Goal: Task Accomplishment & Management: Manage account settings

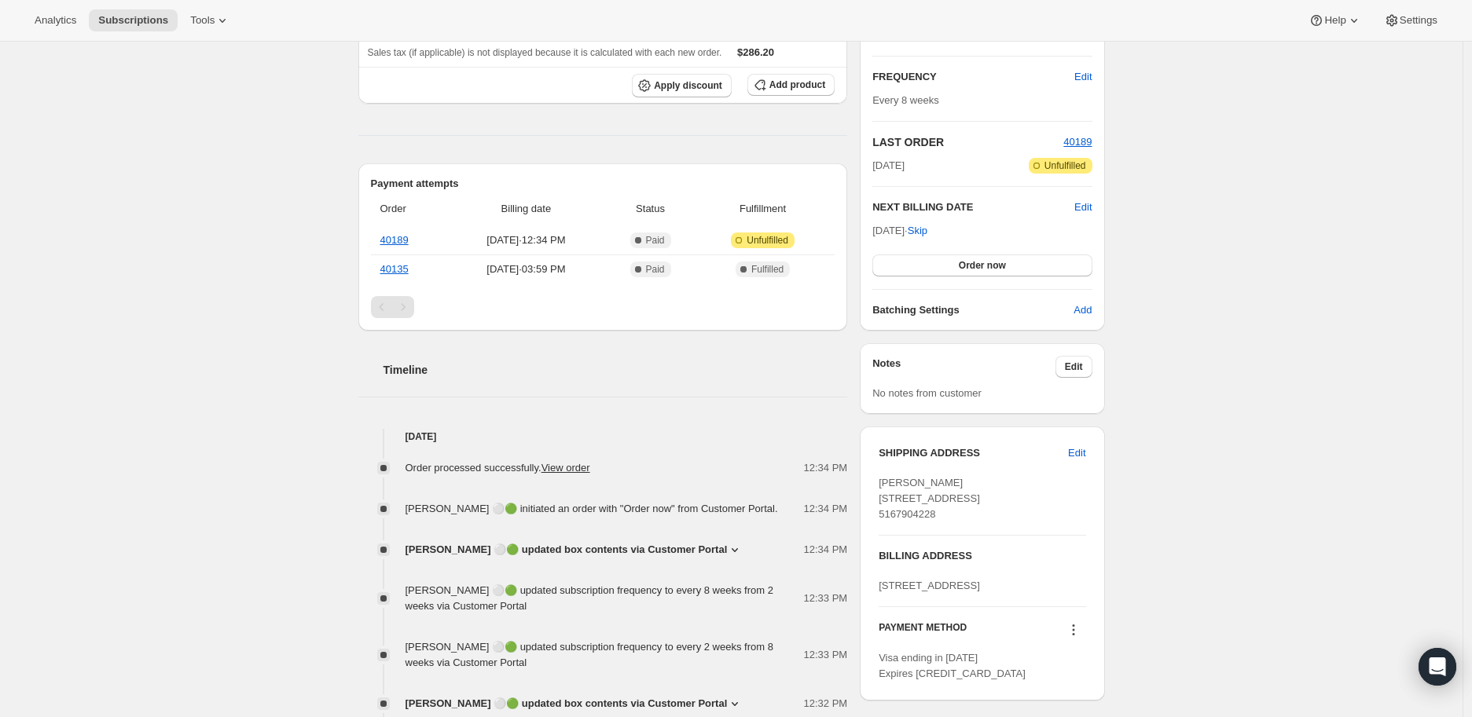
scroll to position [349, 0]
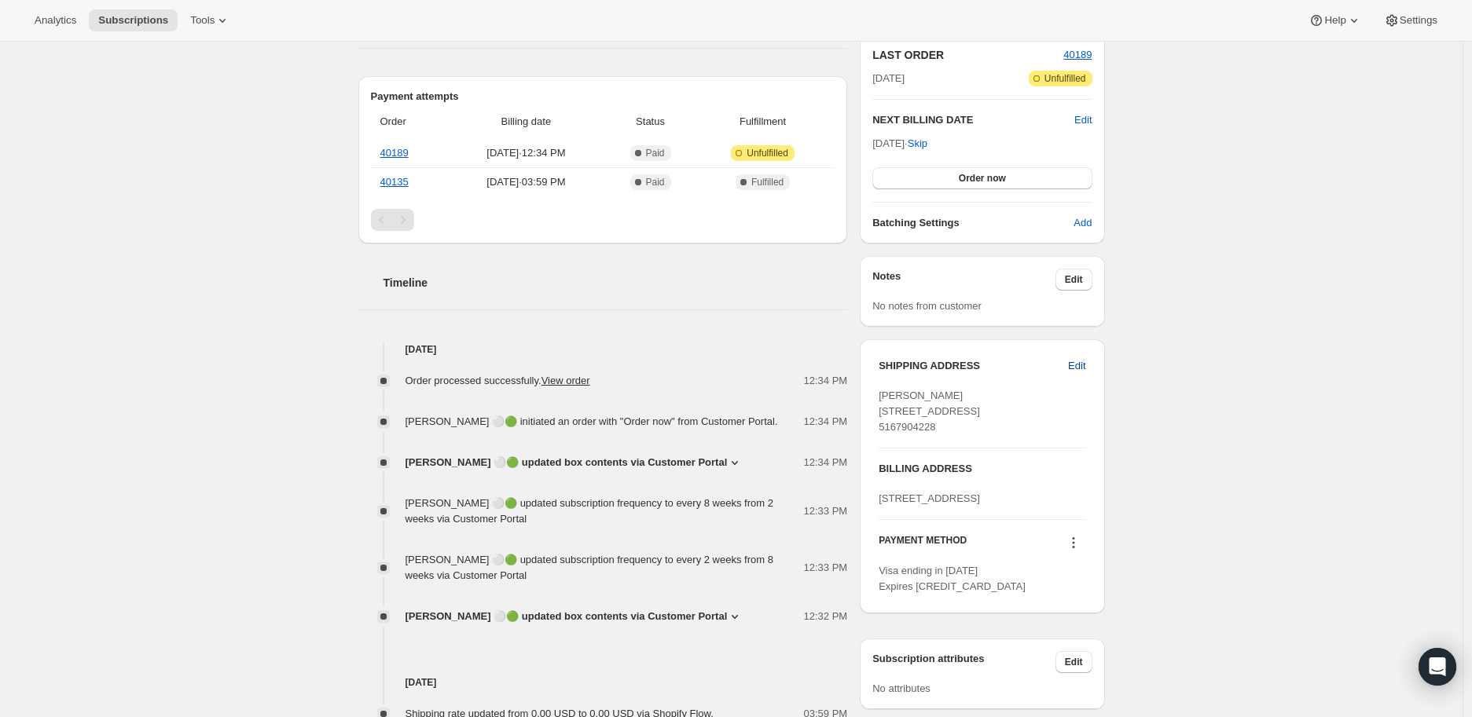
click at [1085, 363] on span "Edit" at bounding box center [1076, 366] width 17 height 16
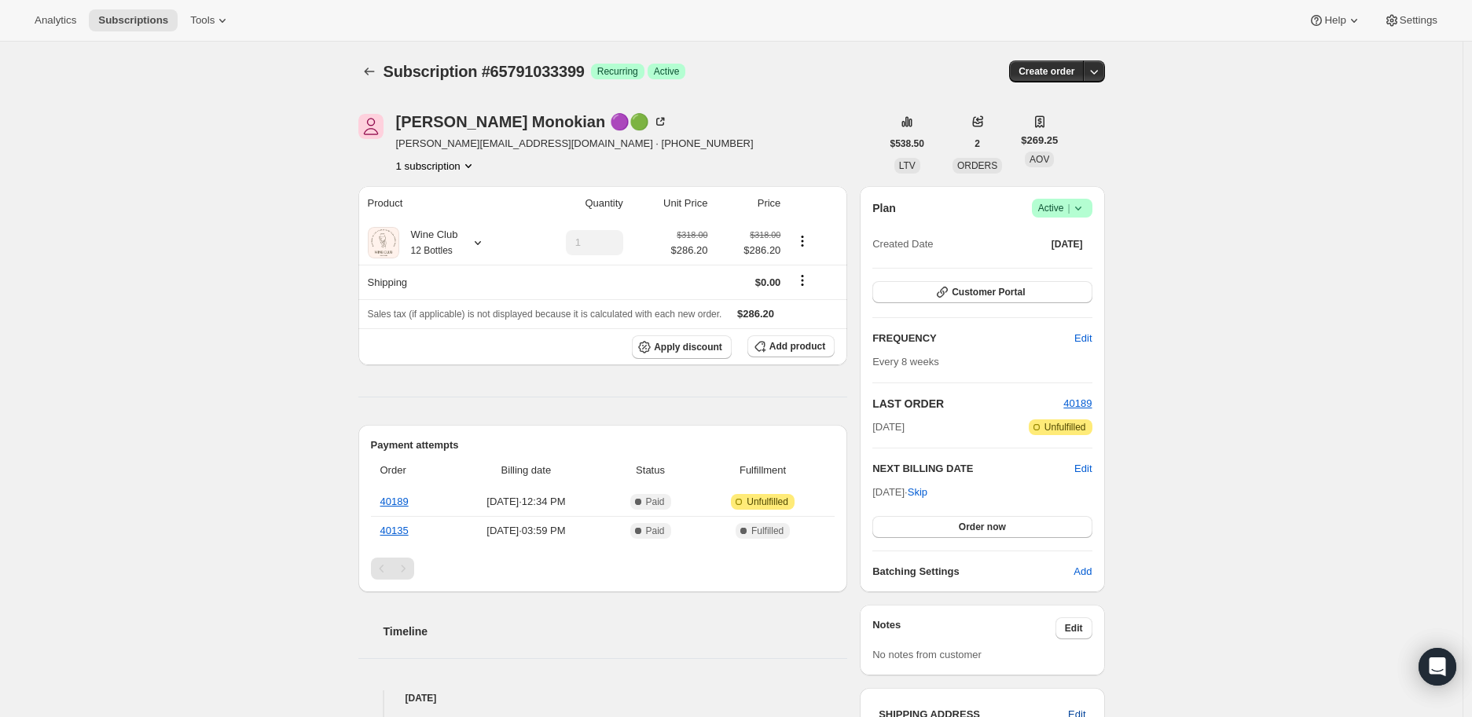
select select "NJ"
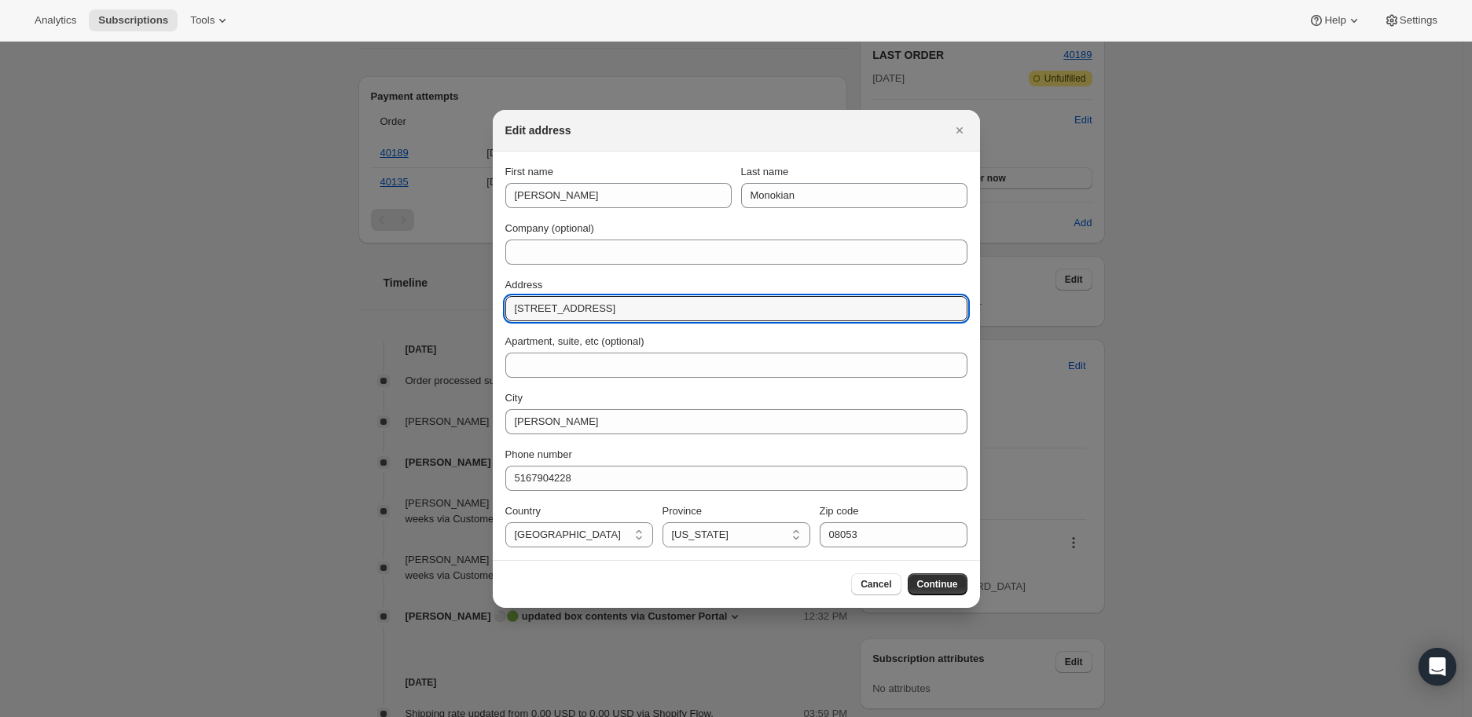
drag, startPoint x: 607, startPoint y: 309, endPoint x: 497, endPoint y: 310, distance: 110.8
click at [497, 310] on section "First name [PERSON_NAME] Last name [PERSON_NAME] Company (optional) Address [ST…" at bounding box center [736, 356] width 487 height 409
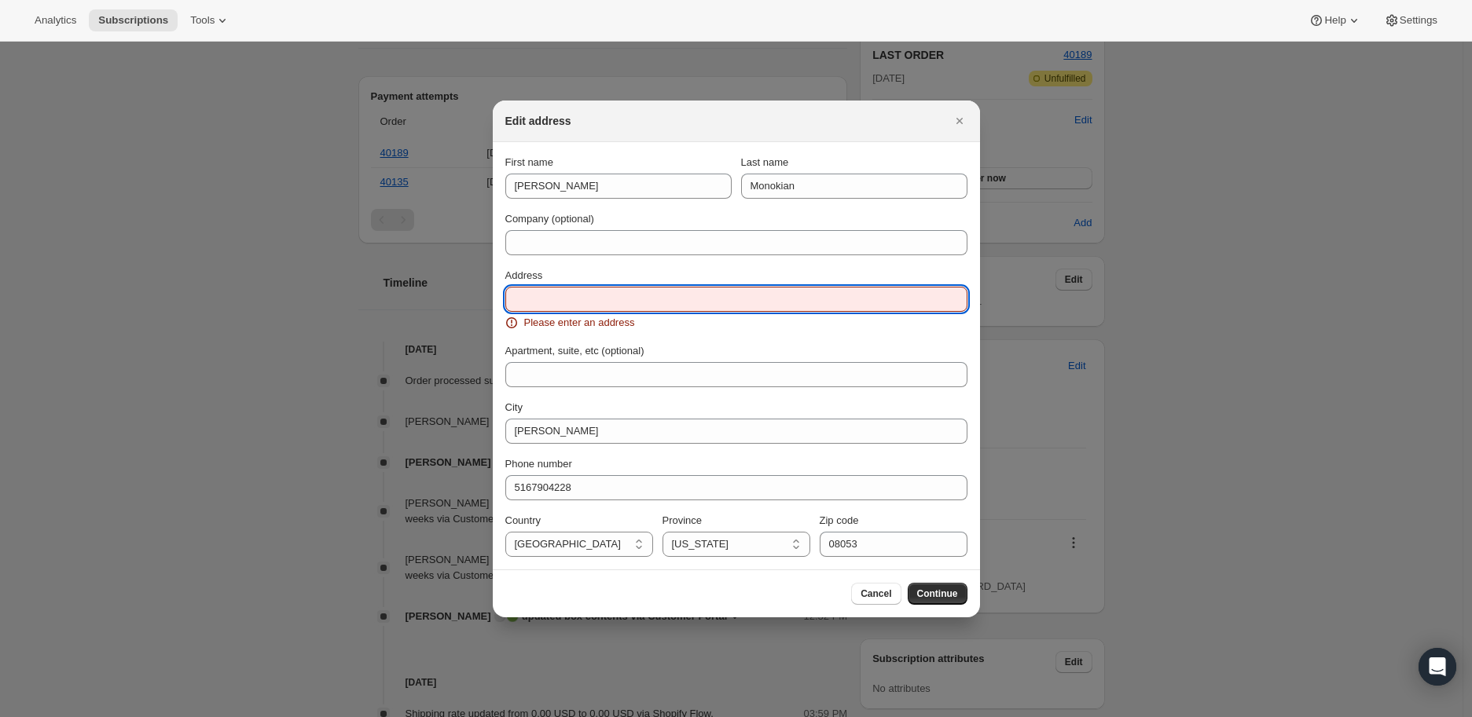
click at [530, 295] on input "Address" at bounding box center [736, 299] width 462 height 25
paste input "[STREET_ADDRESS]"
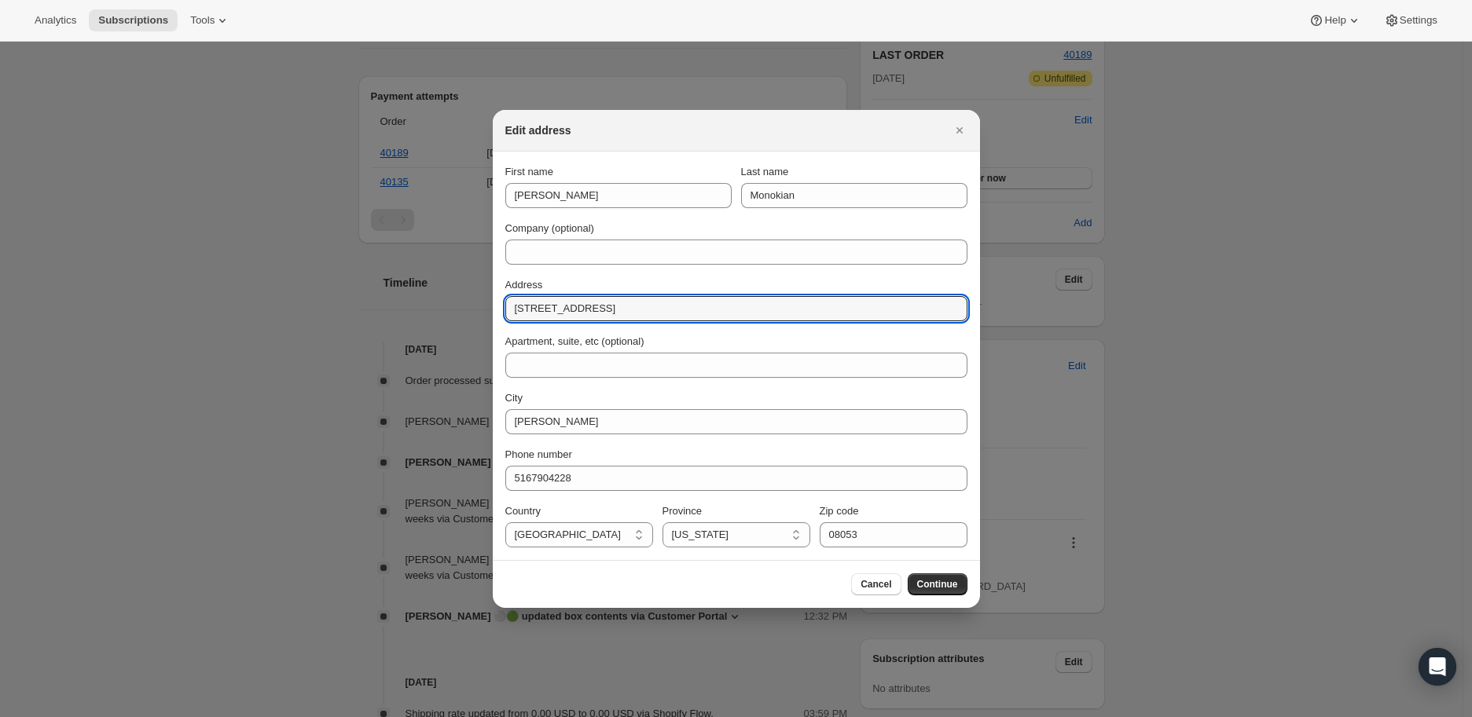
type input "[STREET_ADDRESS]"
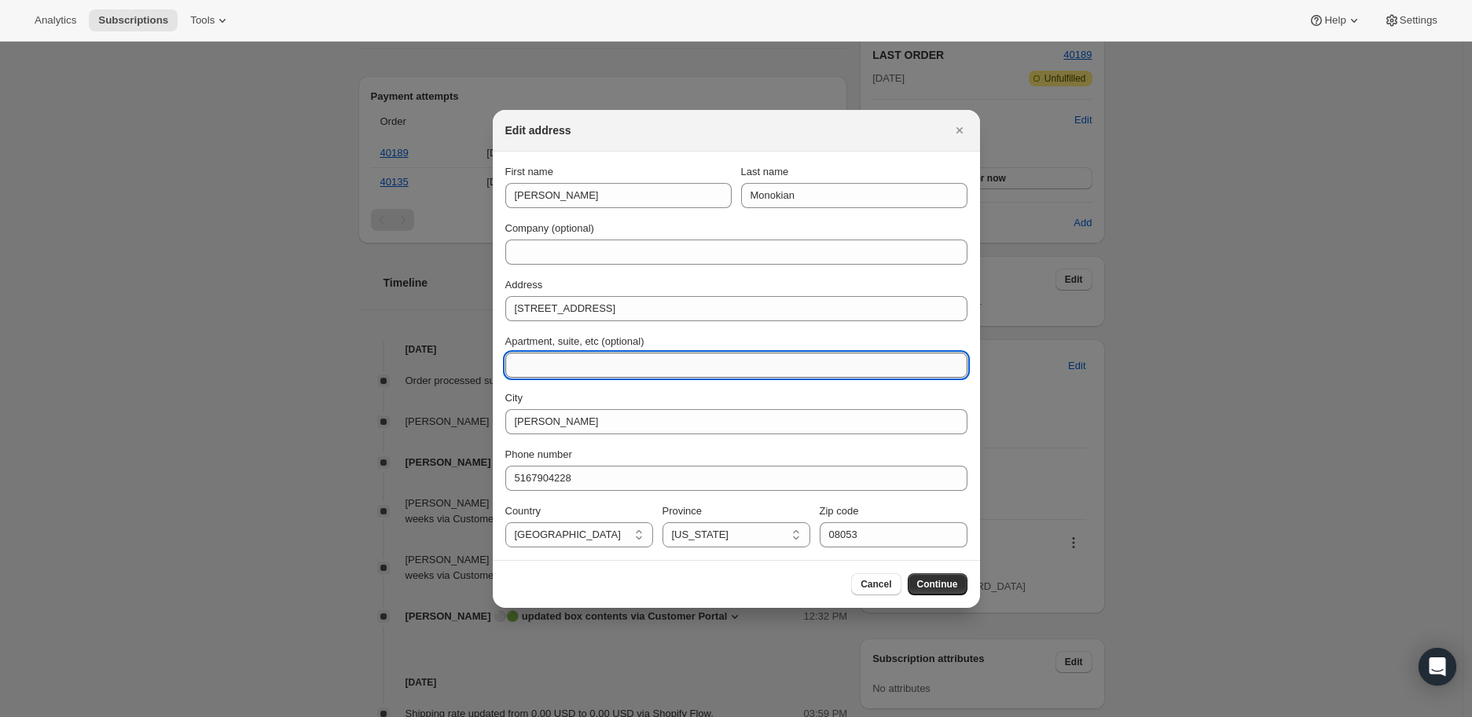
click at [543, 365] on input "Apartment, suite, etc (optional)" at bounding box center [736, 365] width 462 height 25
paste input "Suite A"
type input "Suite A"
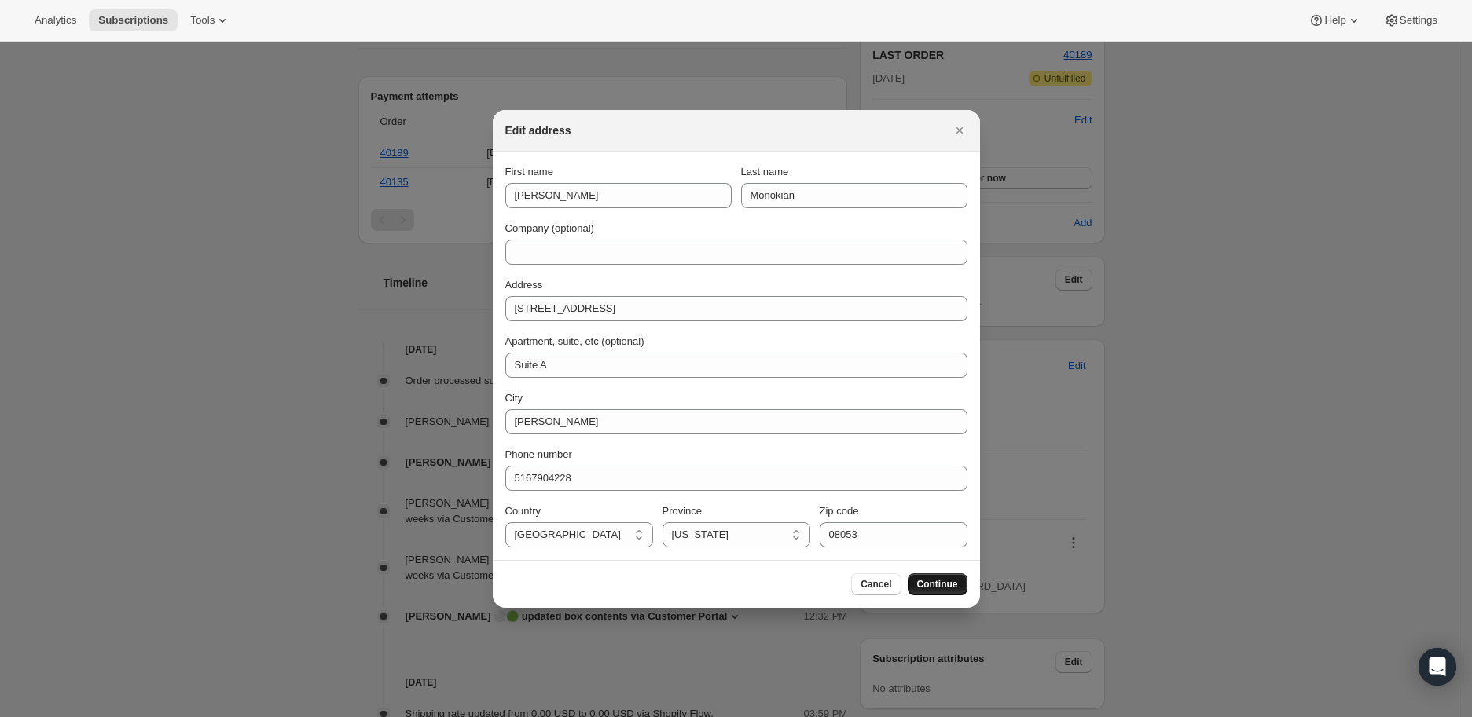
click at [940, 580] on span "Continue" at bounding box center [937, 584] width 41 height 13
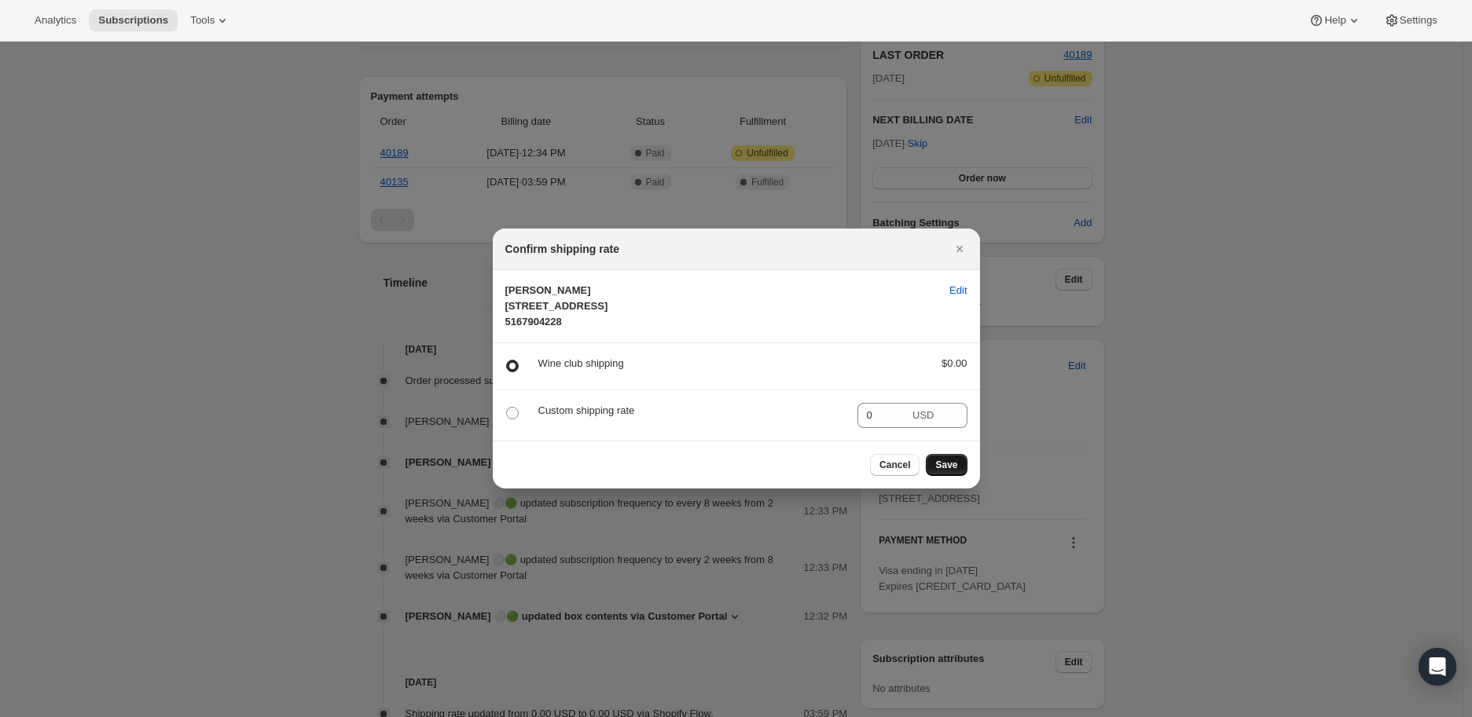
click at [953, 471] on span "Save" at bounding box center [946, 465] width 22 height 13
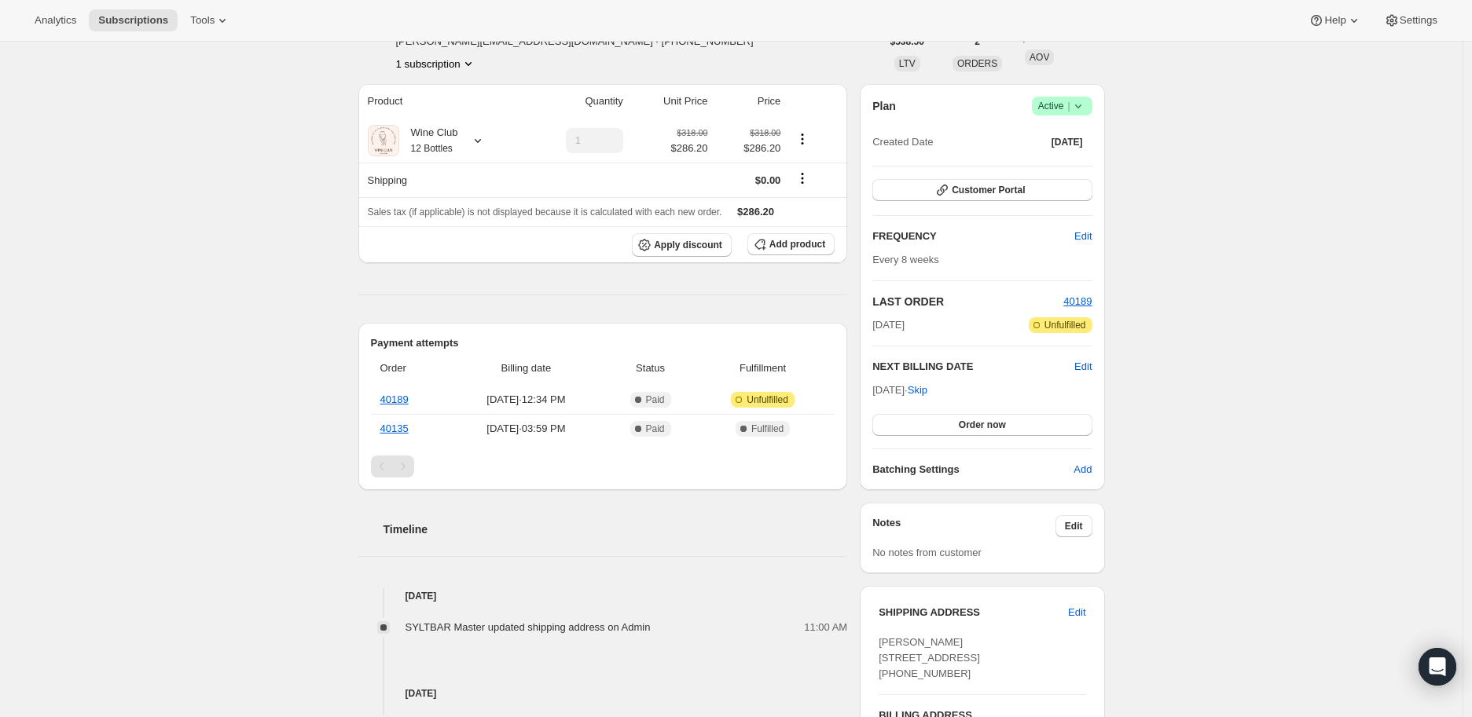
scroll to position [87, 0]
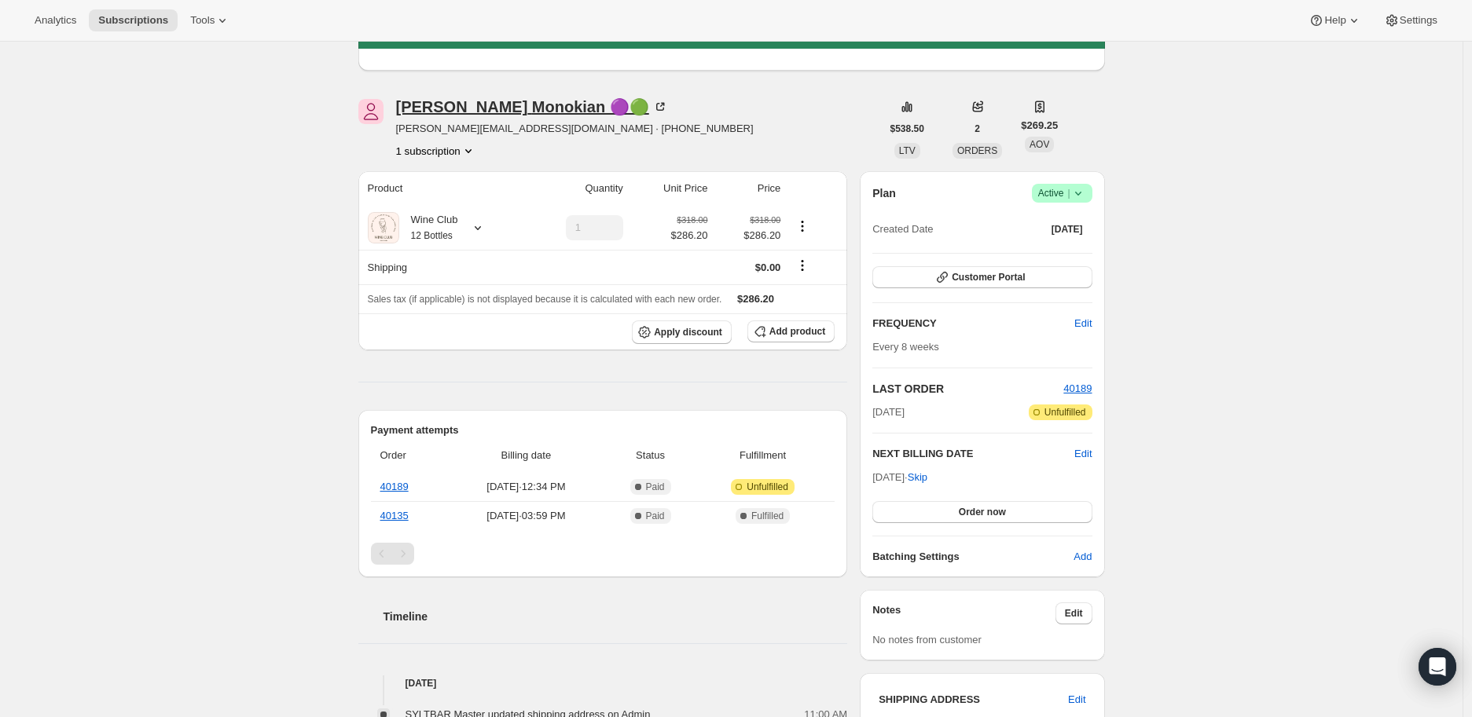
click at [652, 99] on icon at bounding box center [660, 107] width 16 height 16
